Goal: Task Accomplishment & Management: Use online tool/utility

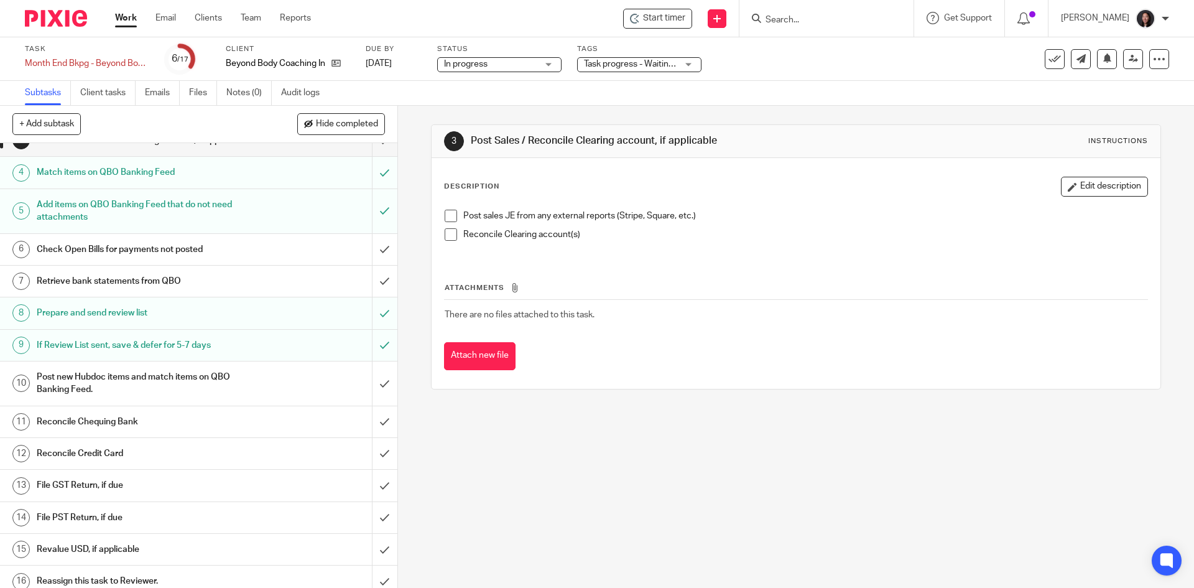
scroll to position [124, 0]
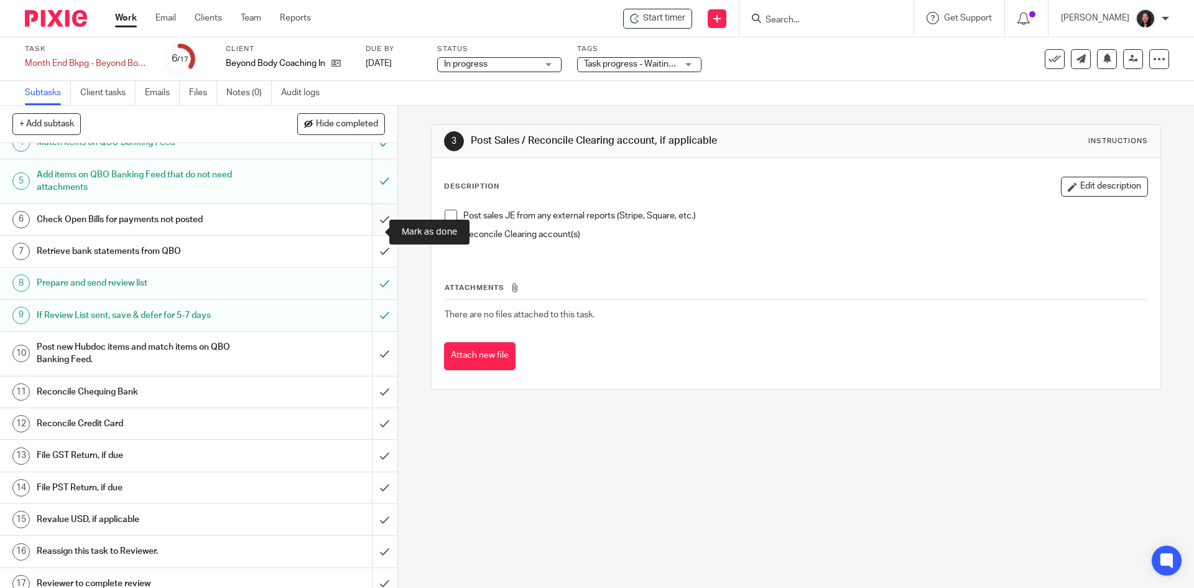
click at [363, 230] on input "submit" at bounding box center [199, 219] width 398 height 31
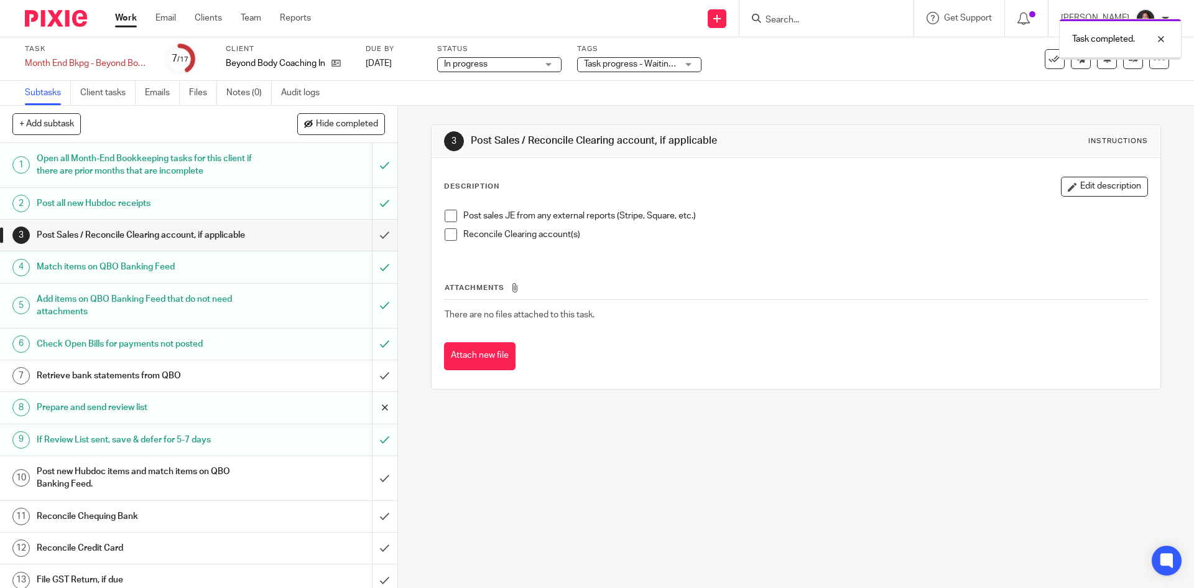
scroll to position [149, 0]
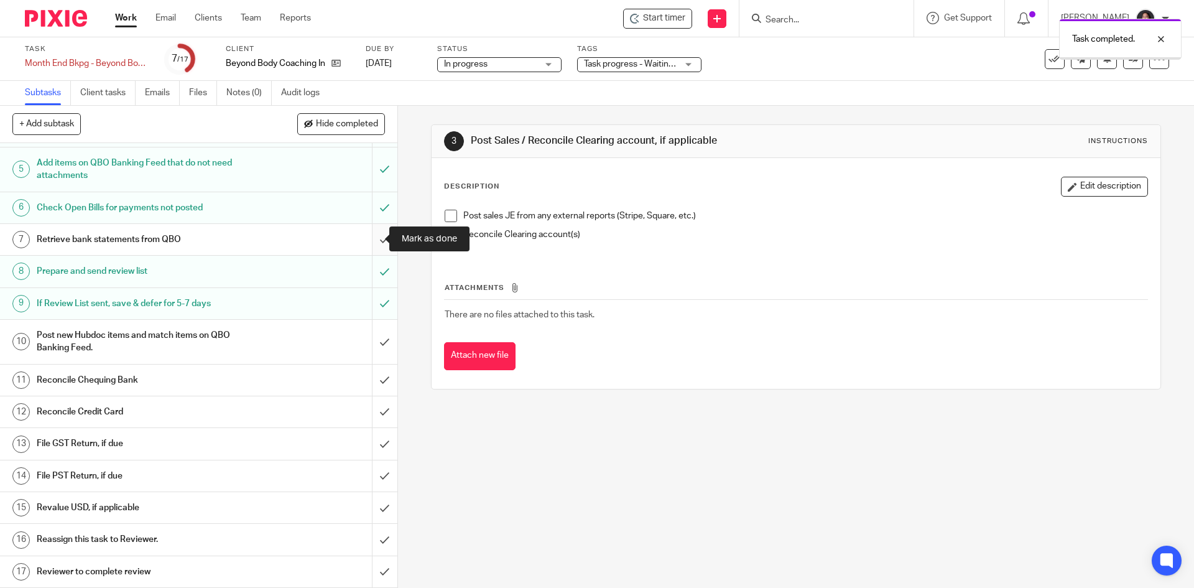
click at [363, 240] on input "submit" at bounding box center [199, 239] width 398 height 31
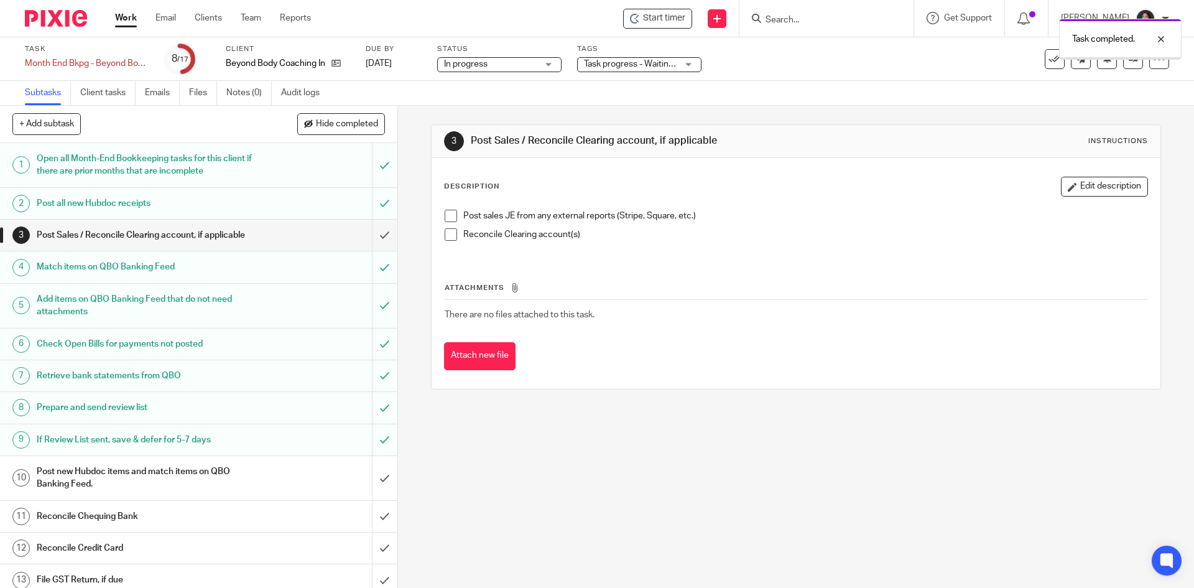
scroll to position [149, 0]
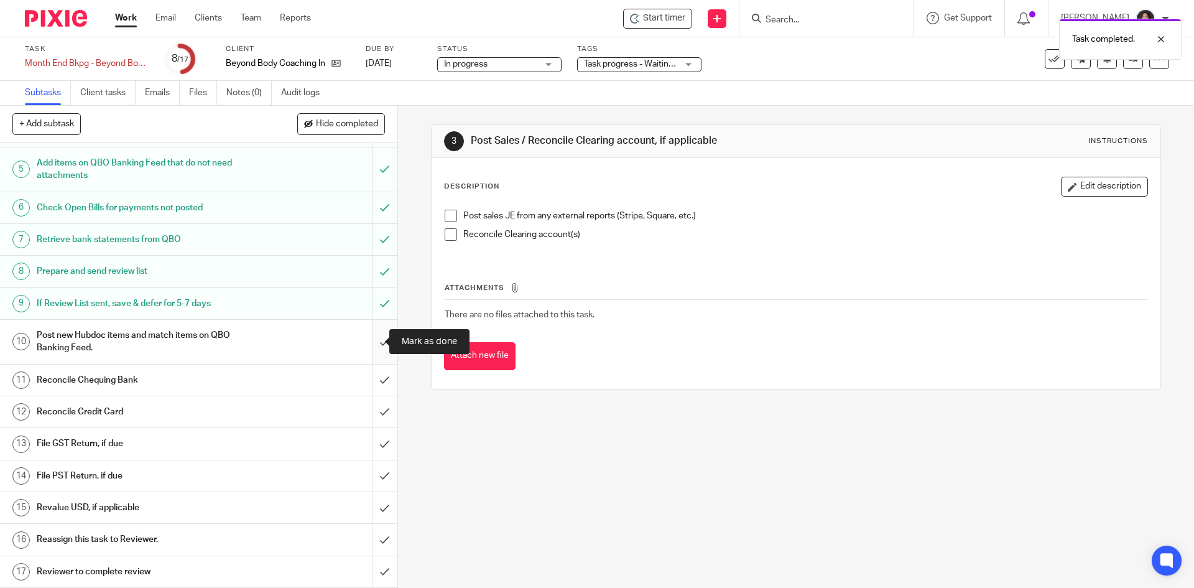
click at [374, 343] on input "submit" at bounding box center [199, 342] width 398 height 44
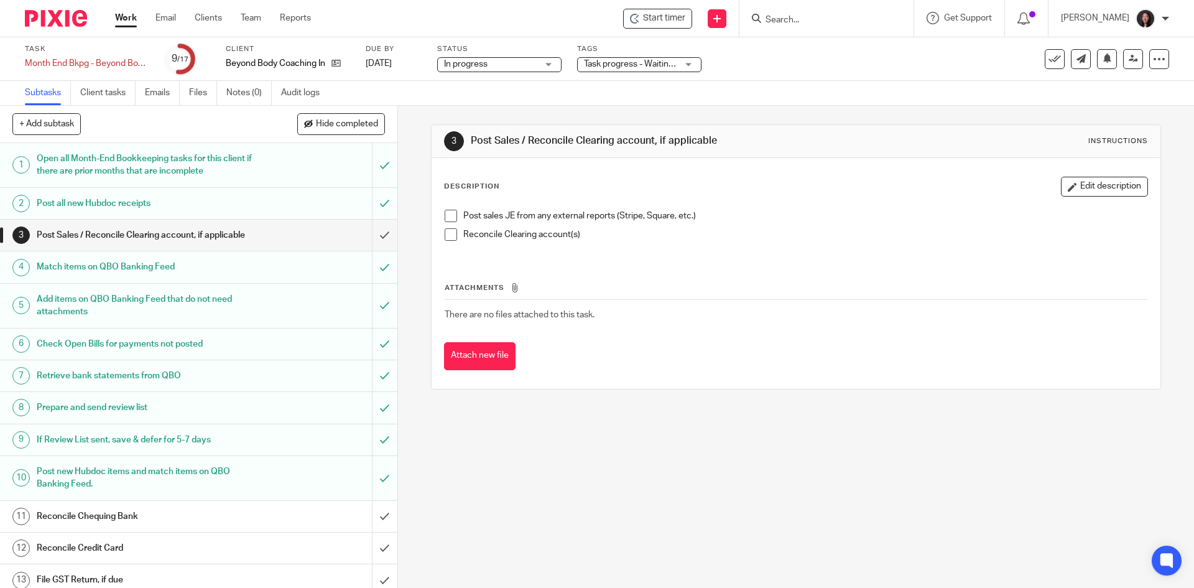
scroll to position [149, 0]
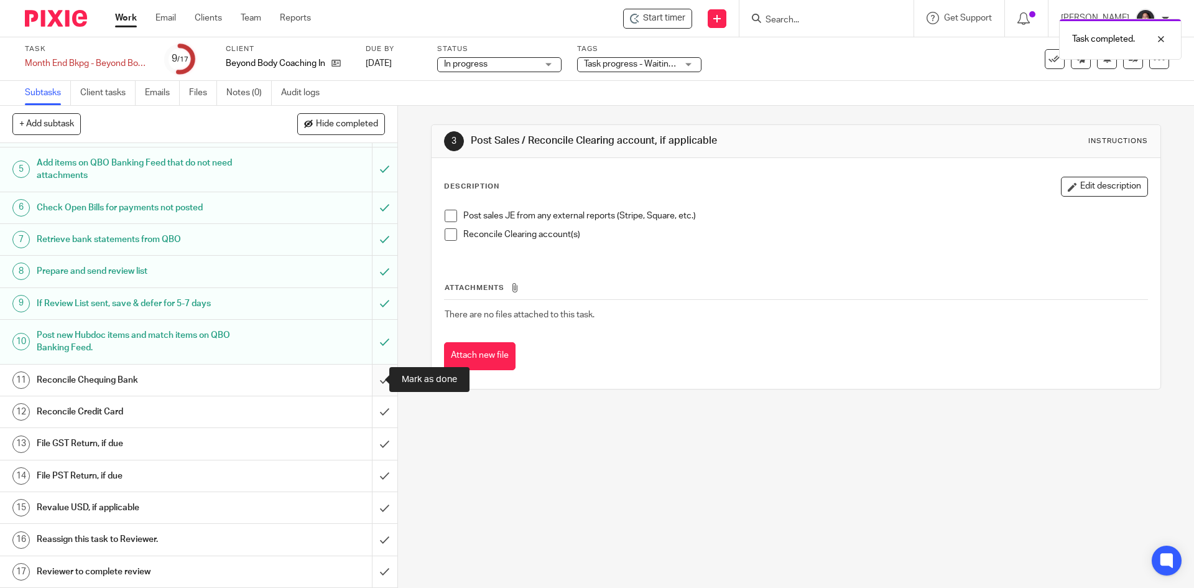
click at [368, 379] on input "submit" at bounding box center [199, 380] width 398 height 31
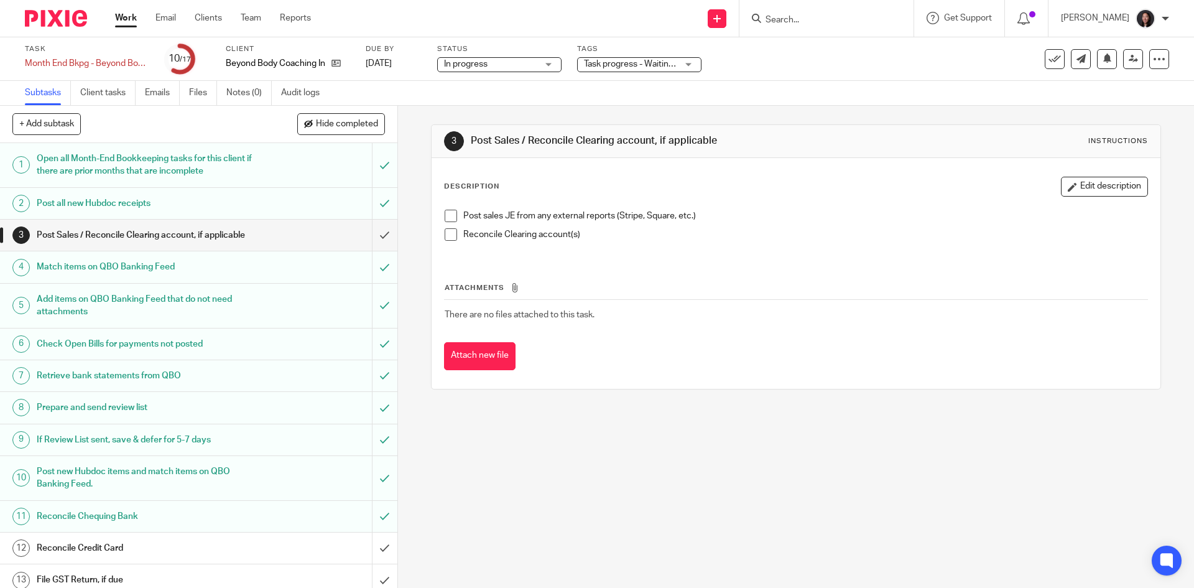
scroll to position [149, 0]
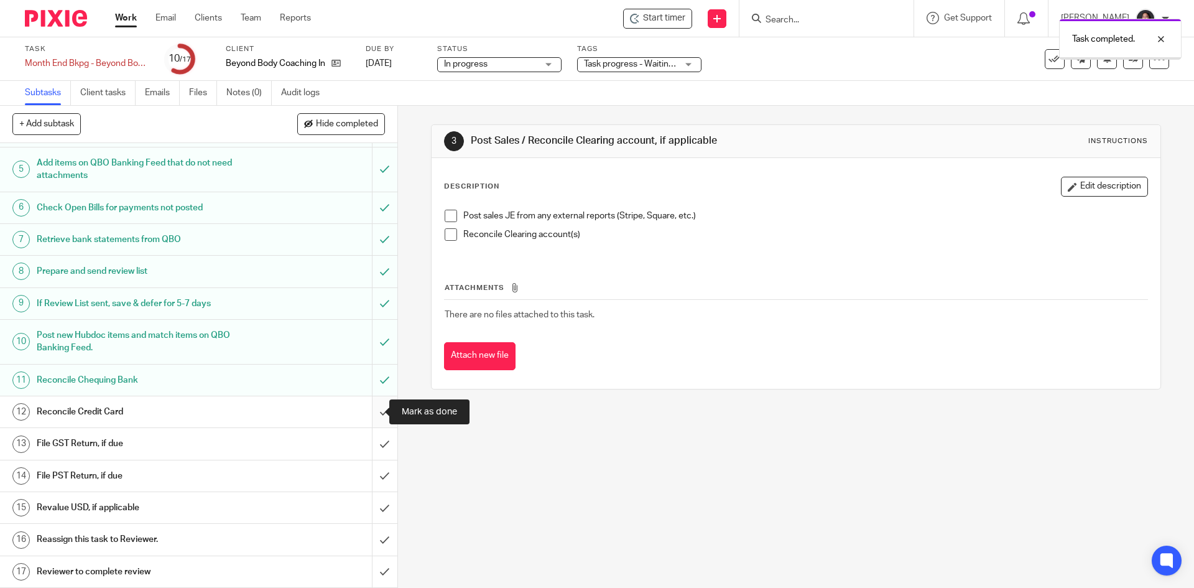
click at [364, 412] on input "submit" at bounding box center [199, 411] width 398 height 31
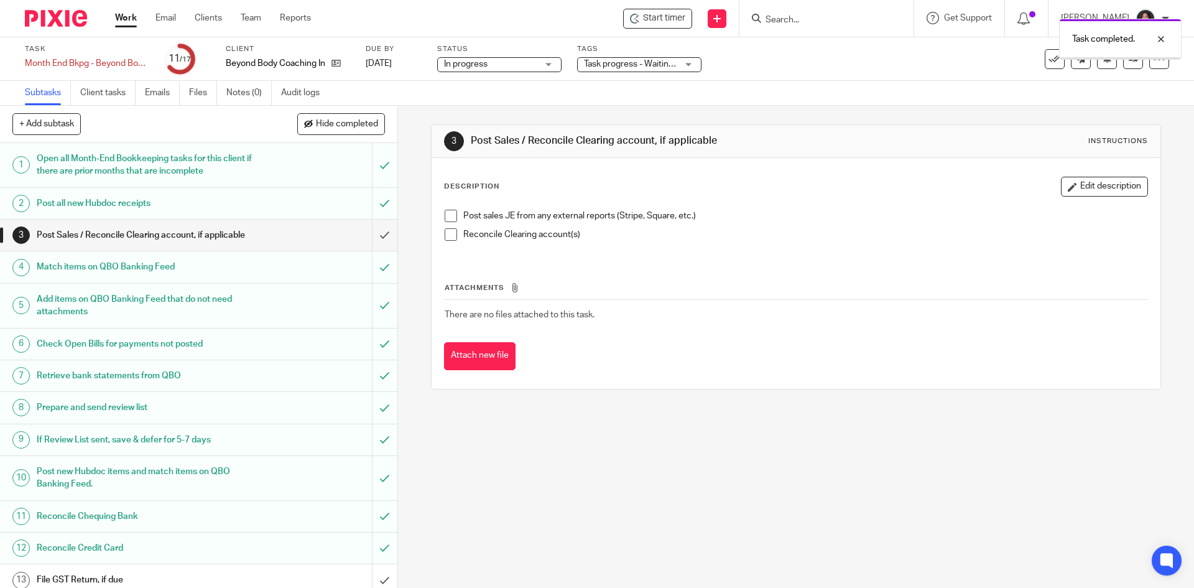
scroll to position [149, 0]
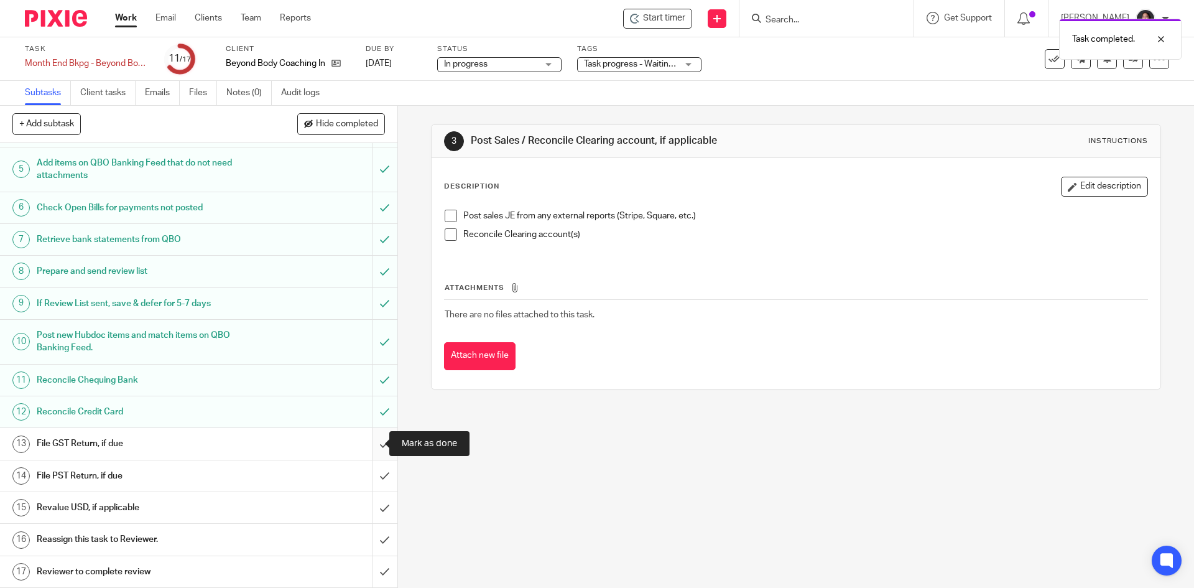
click at [365, 441] on input "submit" at bounding box center [199, 443] width 398 height 31
click at [363, 475] on input "submit" at bounding box center [199, 475] width 398 height 31
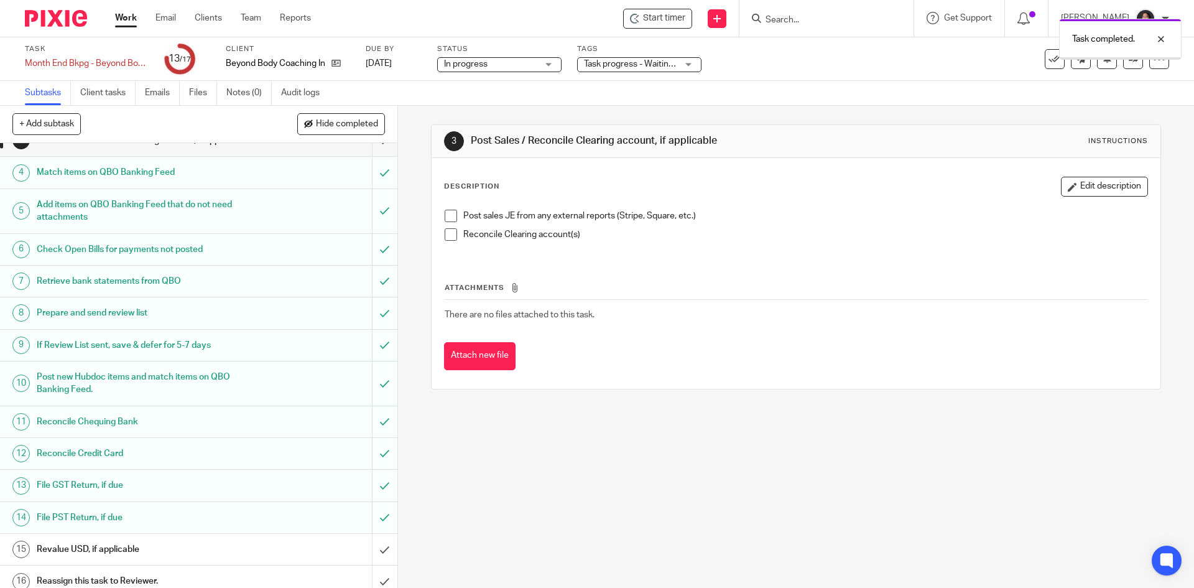
scroll to position [149, 0]
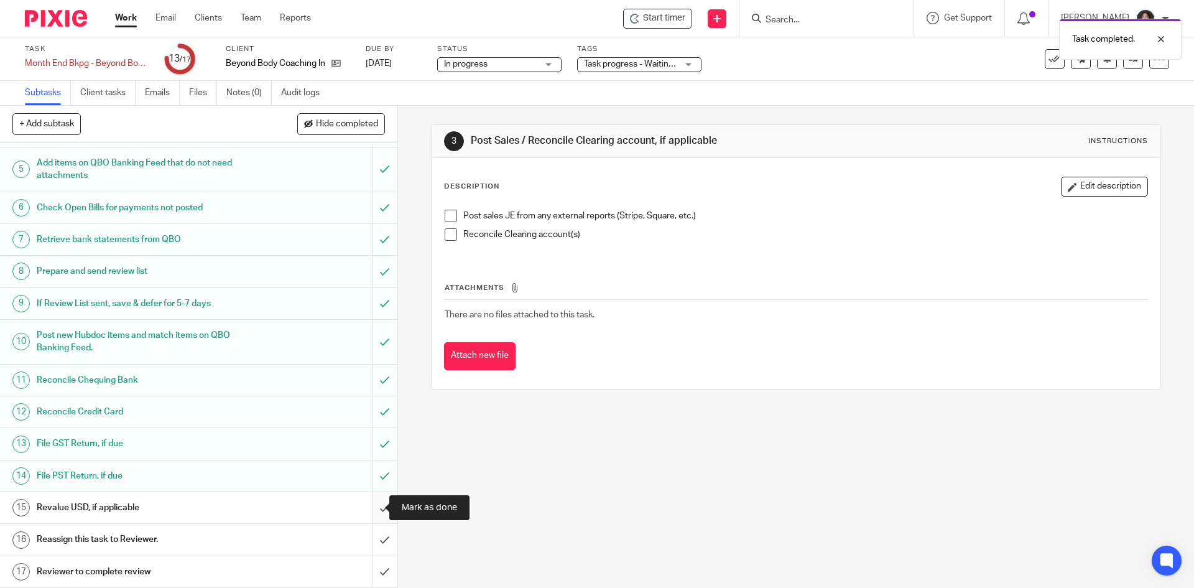
click at [371, 508] on input "submit" at bounding box center [199, 507] width 398 height 31
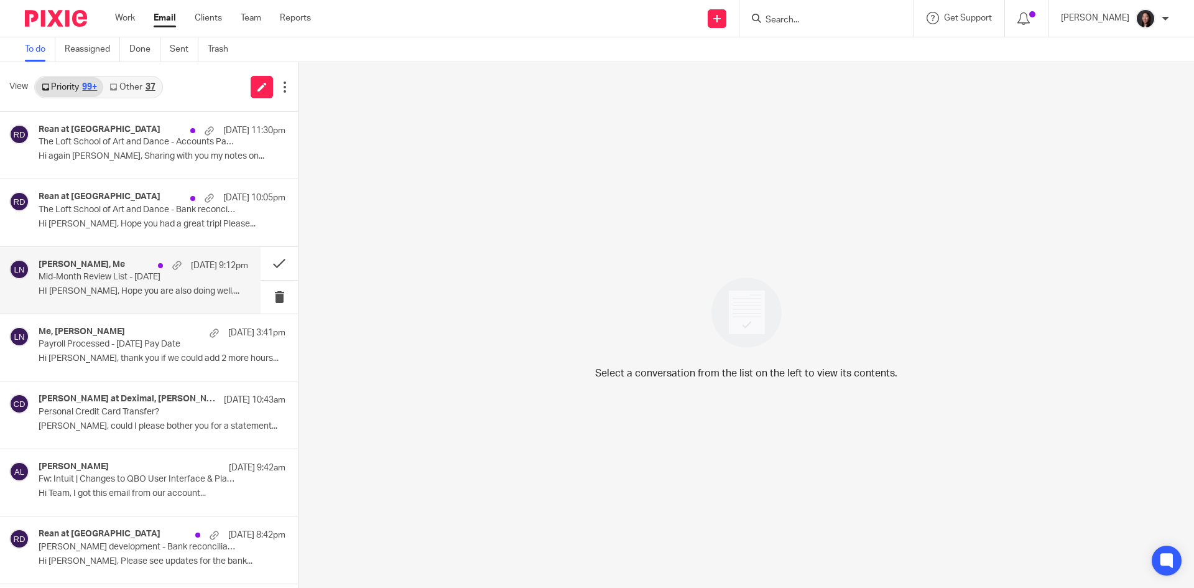
click at [133, 279] on p "Mid-Month Review List - [DATE]" at bounding box center [123, 277] width 168 height 11
